Goal: Navigation & Orientation: Find specific page/section

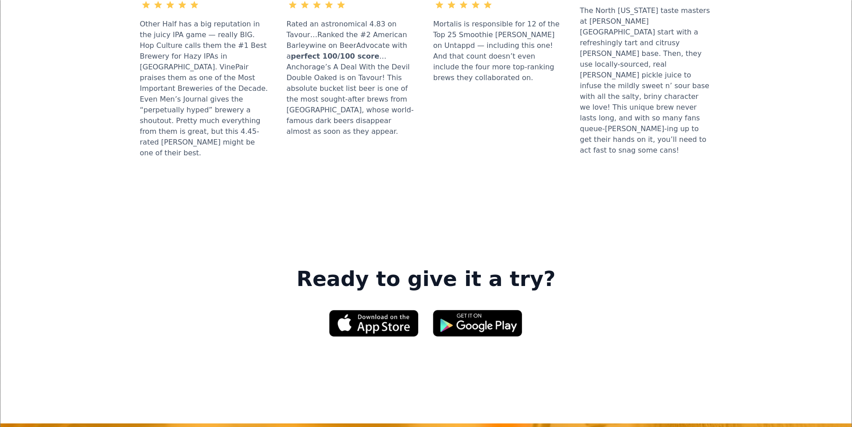
scroll to position [1252, 0]
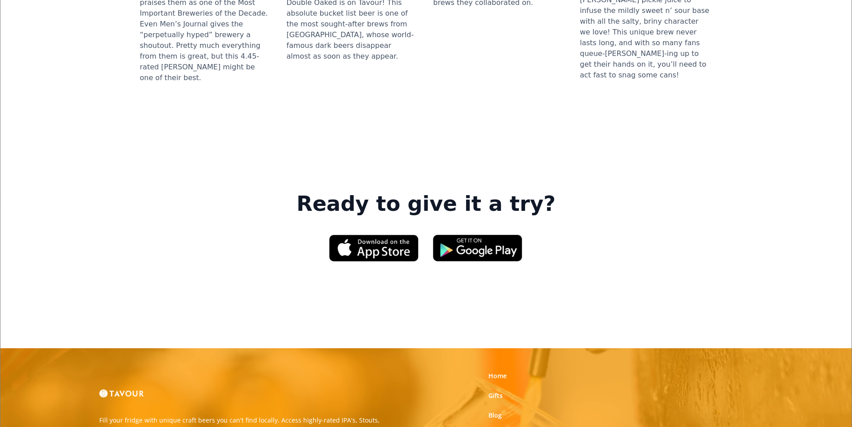
click at [498, 426] on link "Partner With Us" at bounding box center [512, 434] width 49 height 9
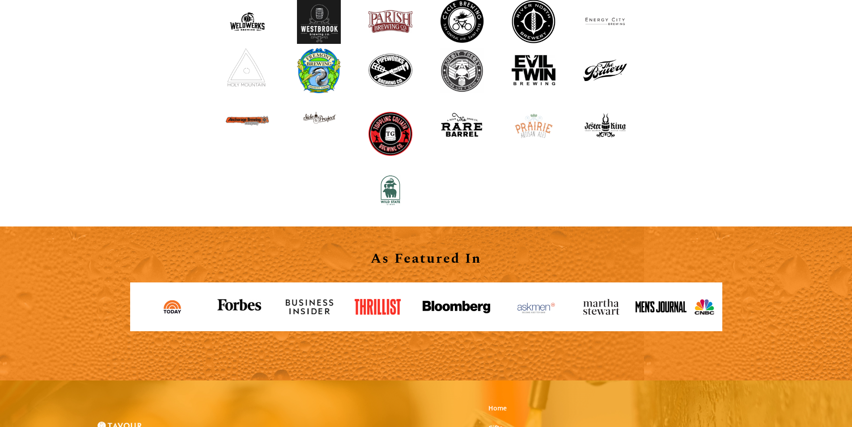
scroll to position [984, 0]
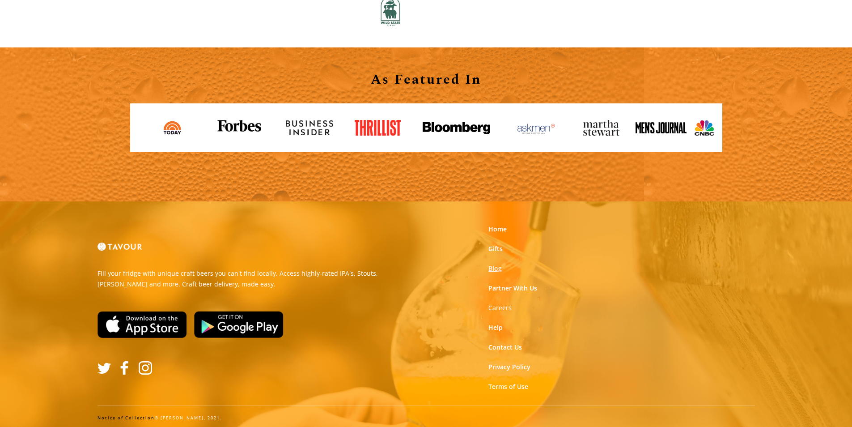
click at [496, 267] on link "Blog" at bounding box center [494, 268] width 13 height 9
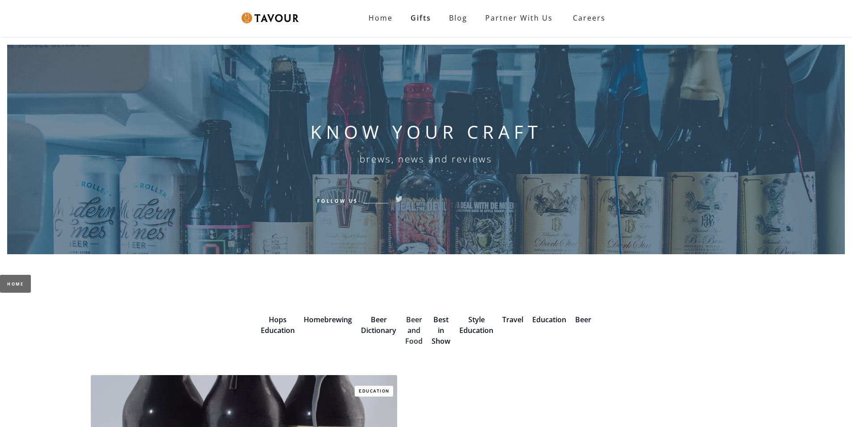
click at [414, 327] on link "Beer and Food" at bounding box center [413, 329] width 17 height 31
